Goal: Task Accomplishment & Management: Manage account settings

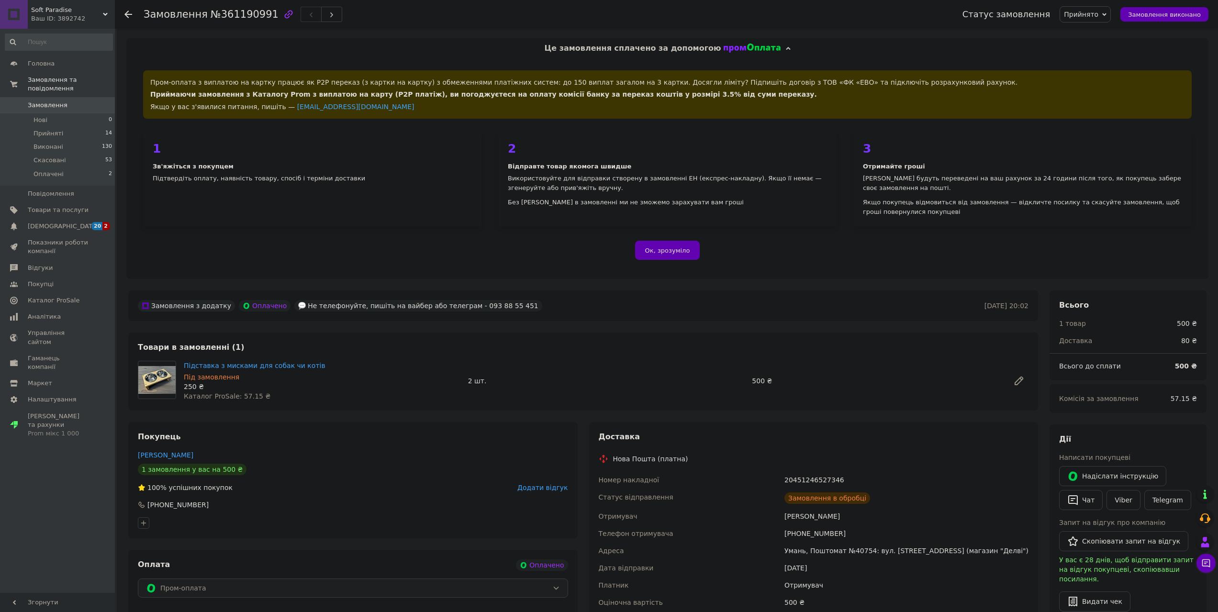
scroll to position [211, 0]
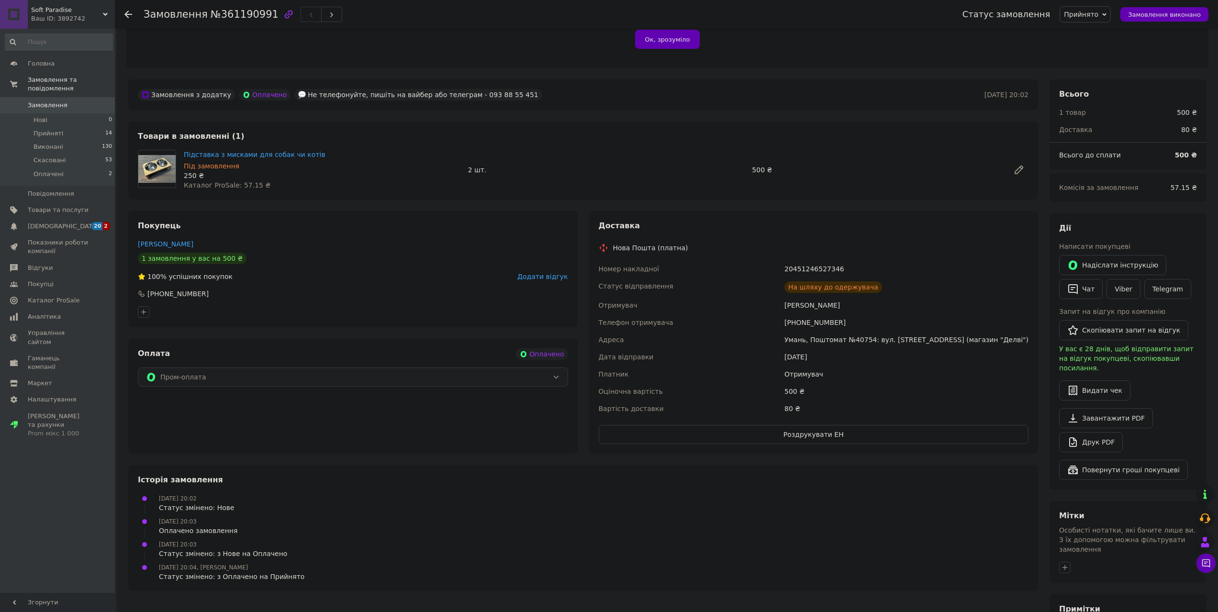
click at [73, 101] on span "Замовлення" at bounding box center [58, 105] width 61 height 9
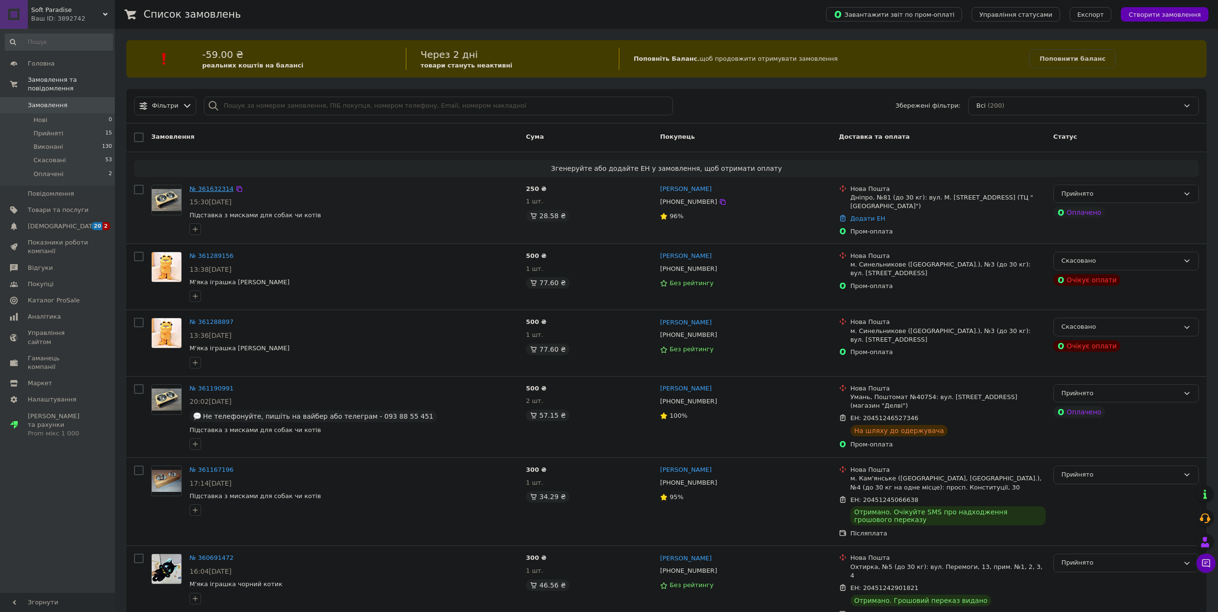
click at [210, 189] on link "№ 361632314" at bounding box center [211, 188] width 44 height 7
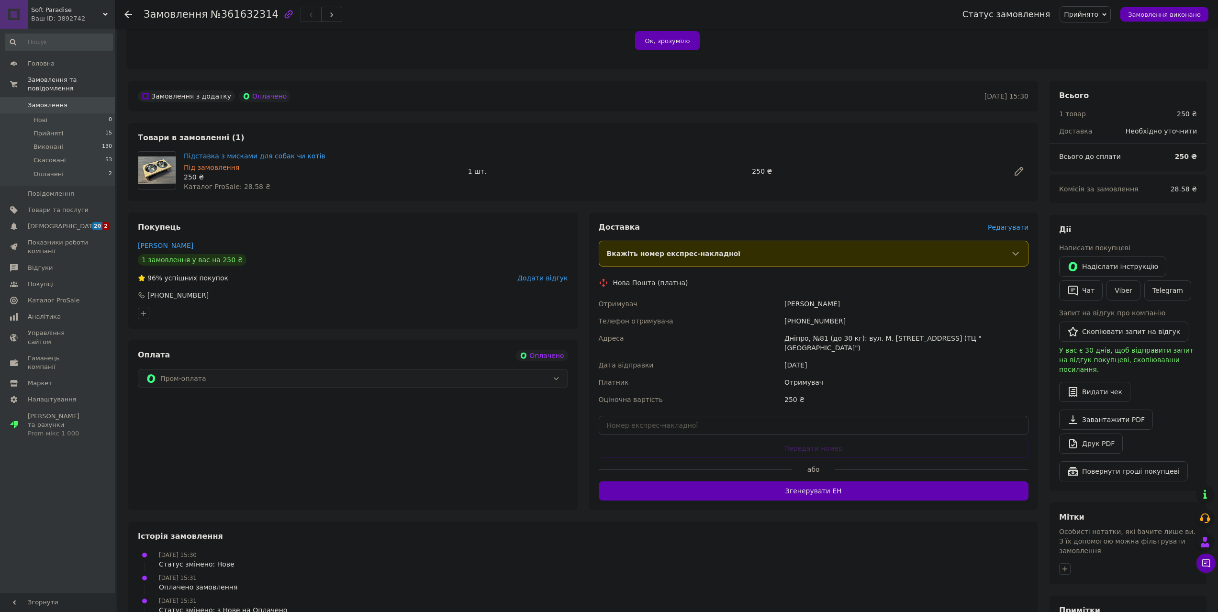
scroll to position [211, 0]
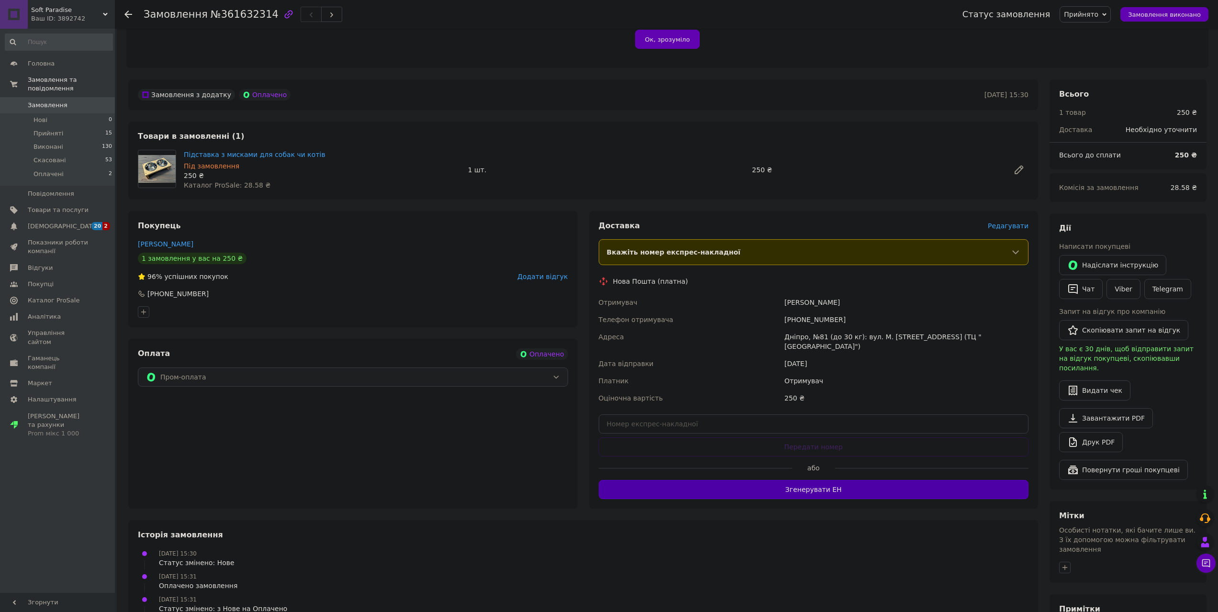
click at [936, 482] on button "Згенерувати ЕН" at bounding box center [814, 489] width 430 height 19
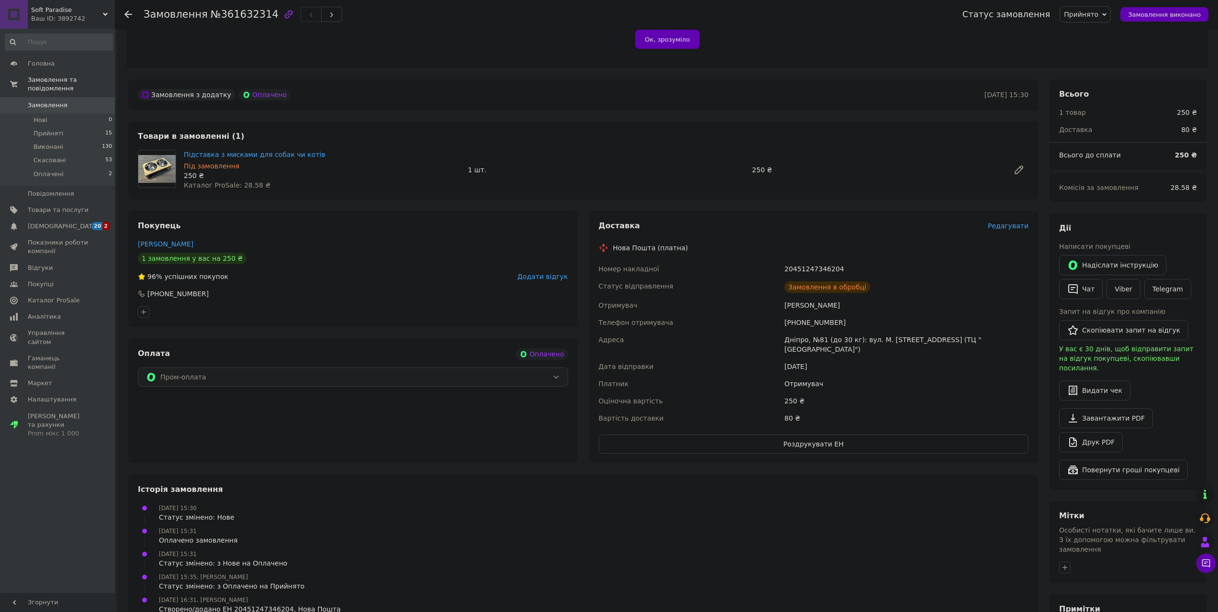
click at [820, 266] on div "20451247346204" at bounding box center [906, 268] width 248 height 17
copy div "20451247346204"
click at [62, 101] on span "Замовлення" at bounding box center [48, 105] width 40 height 9
